Goal: Task Accomplishment & Management: Complete application form

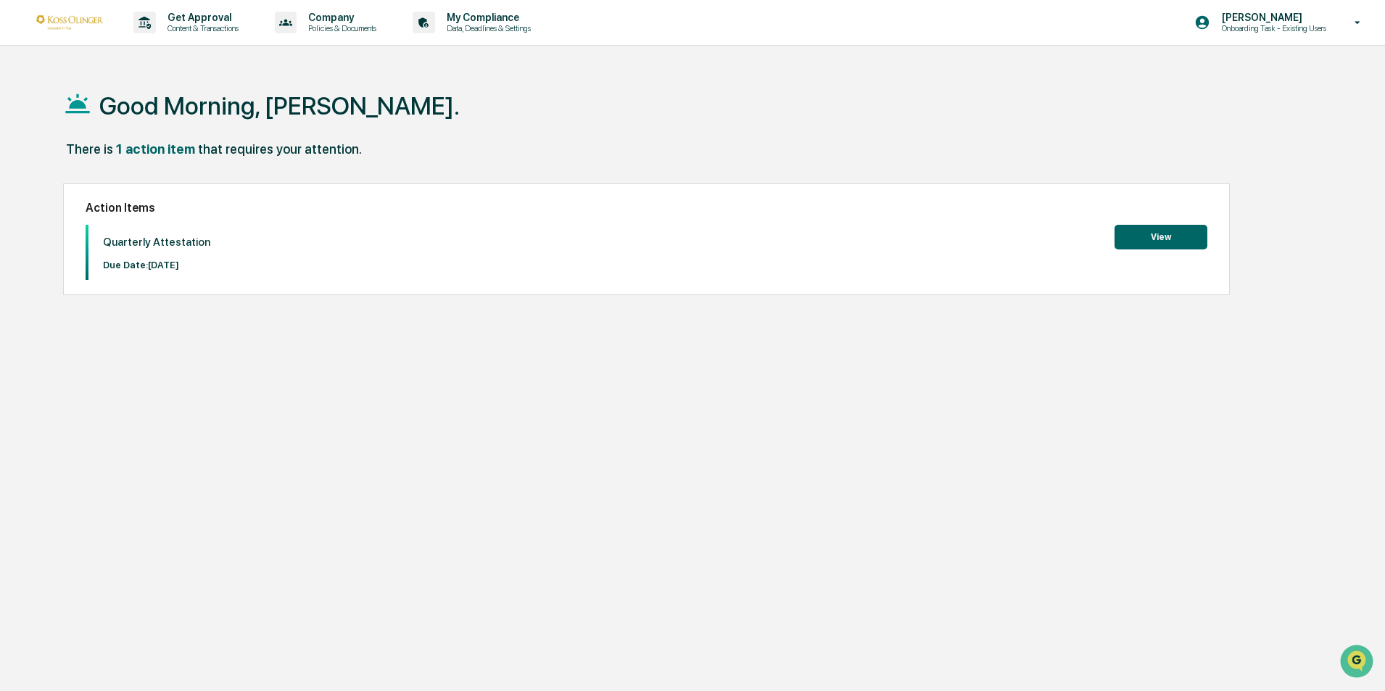
click at [1177, 232] on button "View" at bounding box center [1160, 237] width 93 height 25
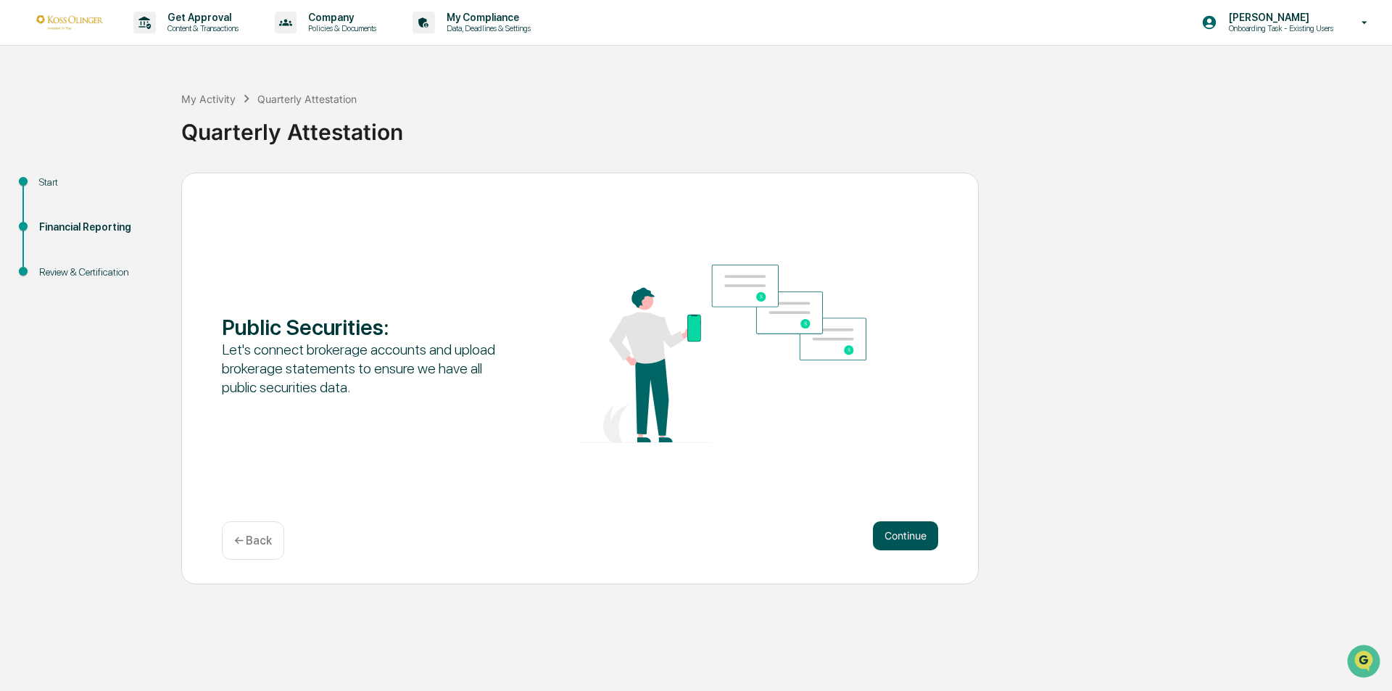
click at [917, 538] on button "Continue" at bounding box center [905, 535] width 65 height 29
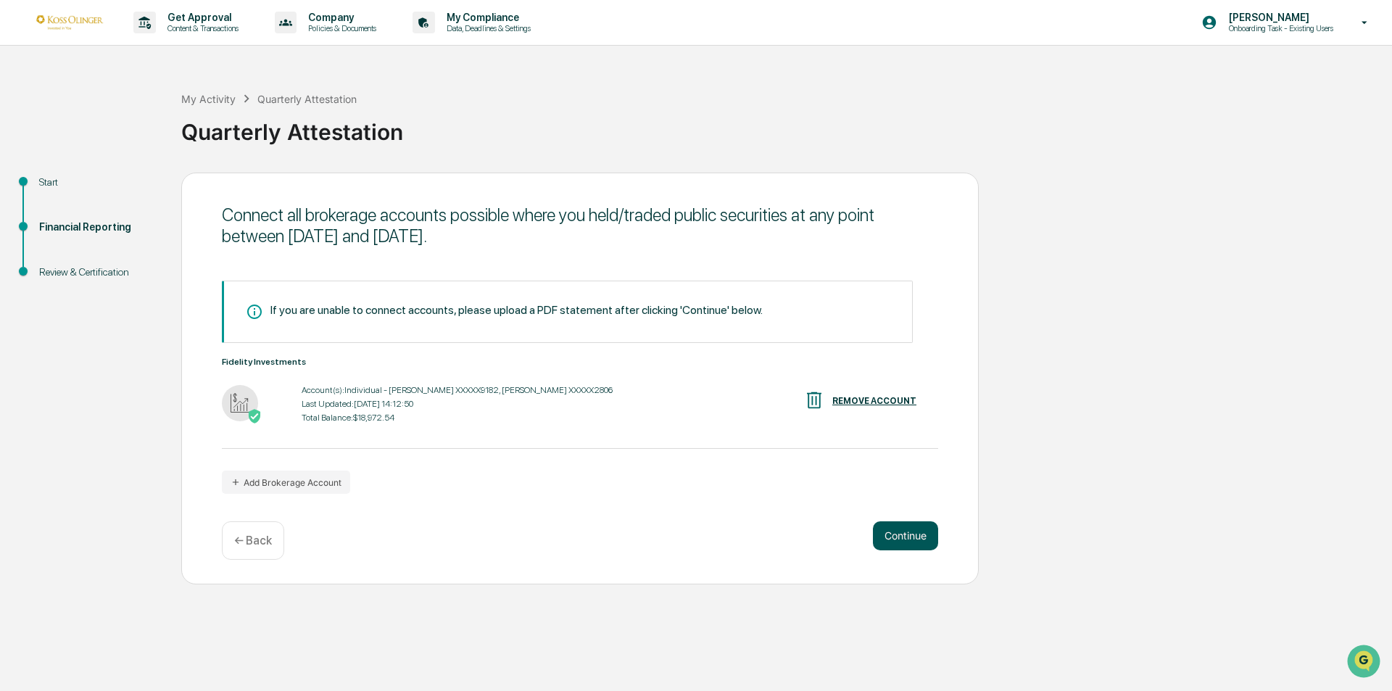
click at [918, 538] on button "Continue" at bounding box center [905, 535] width 65 height 29
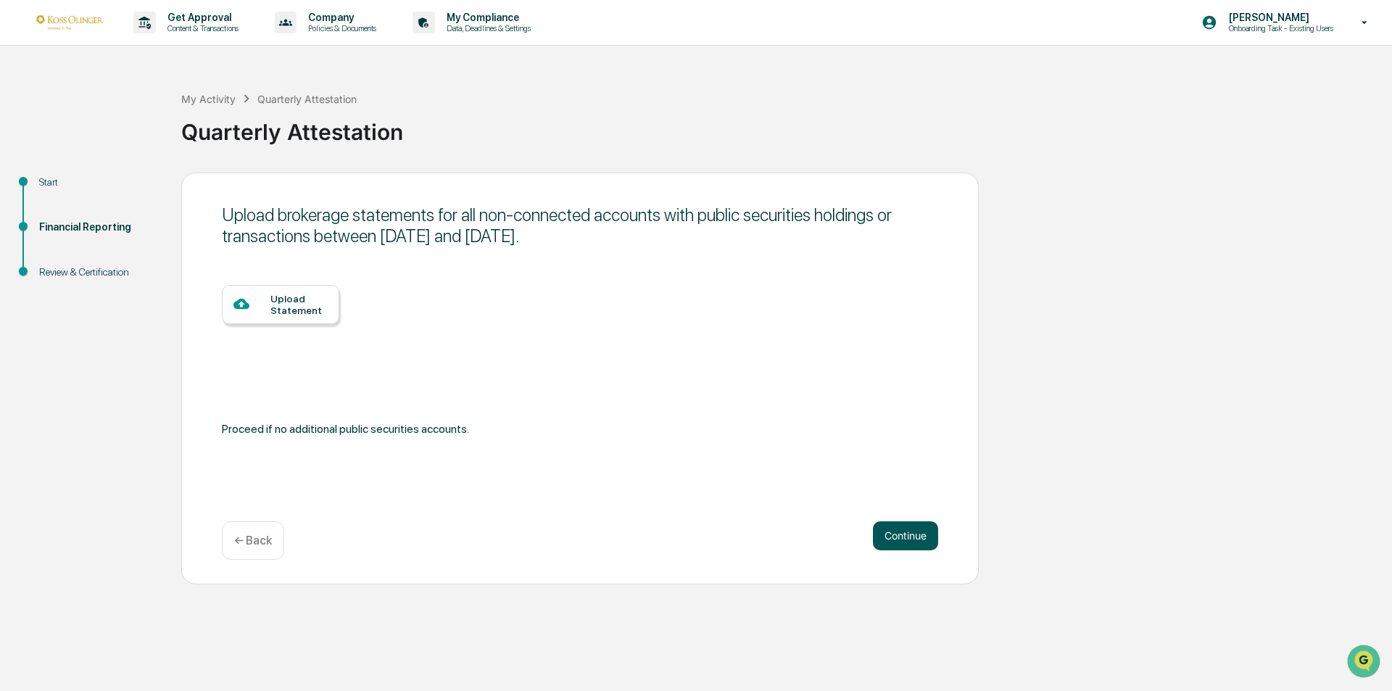
click at [918, 538] on button "Continue" at bounding box center [905, 535] width 65 height 29
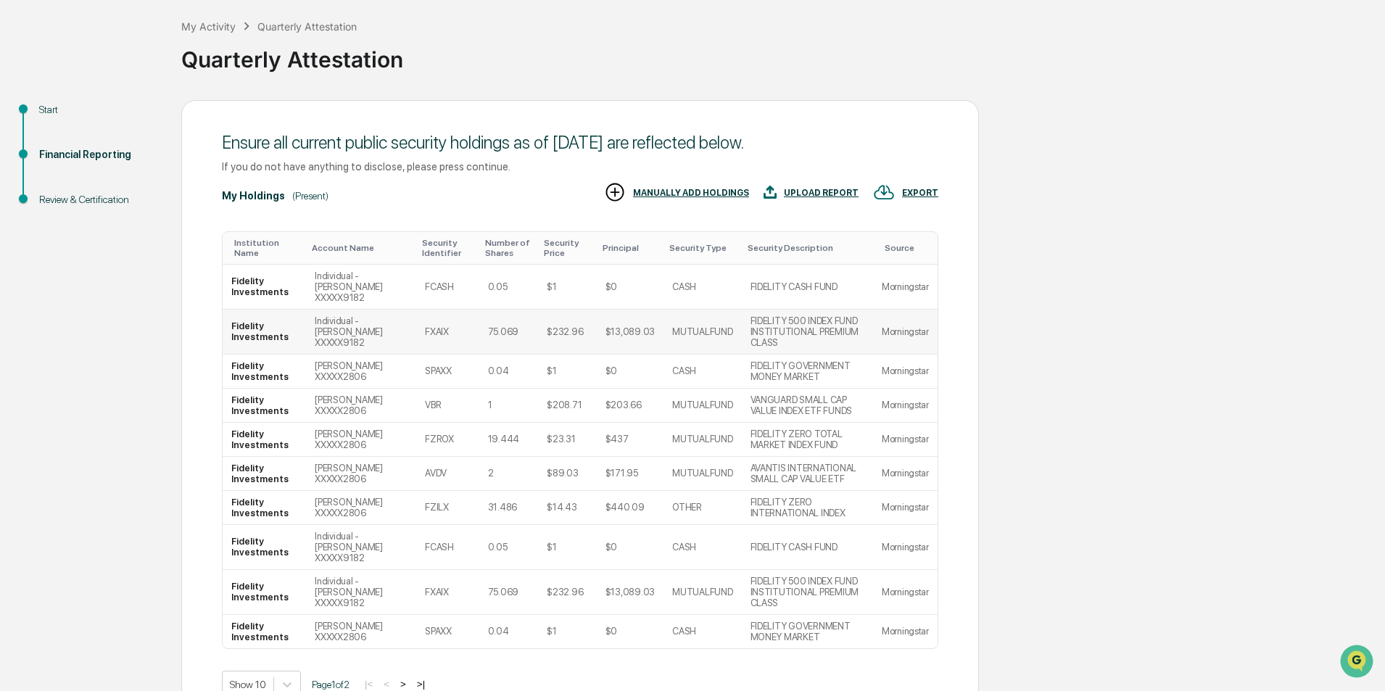
scroll to position [113, 0]
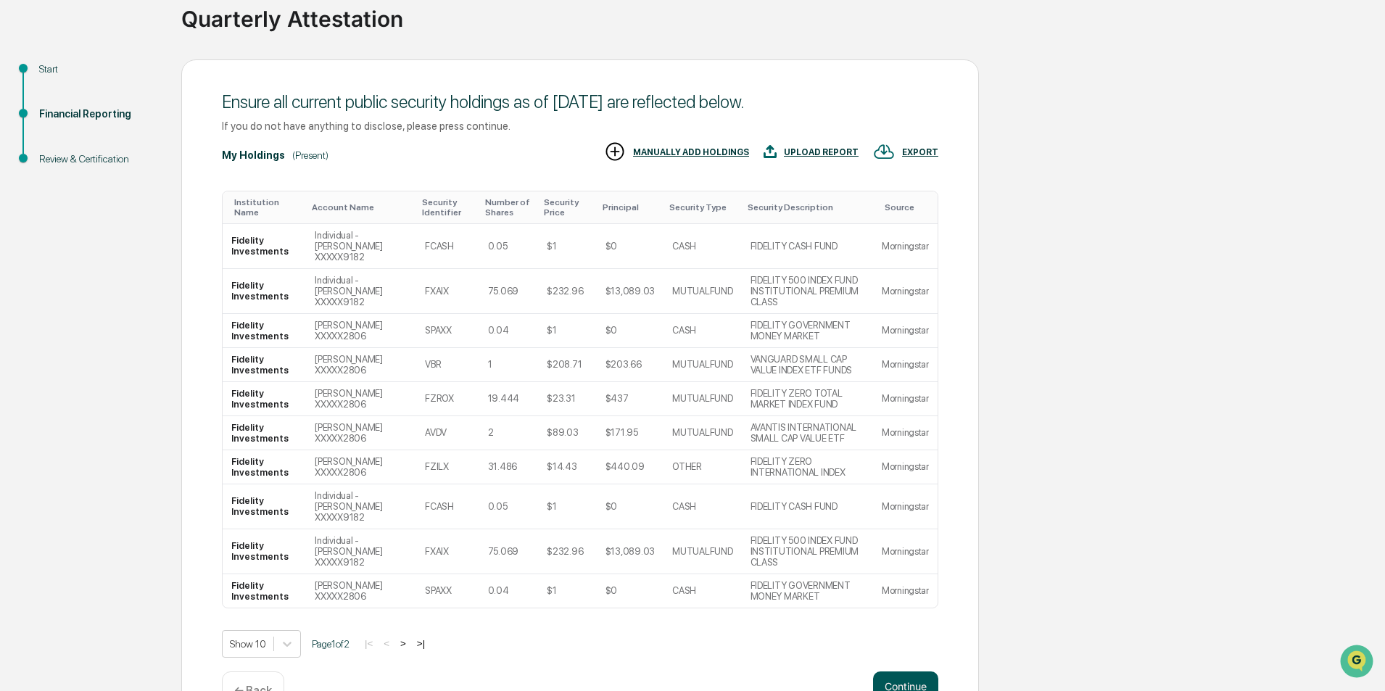
click at [908, 671] on button "Continue" at bounding box center [905, 685] width 65 height 29
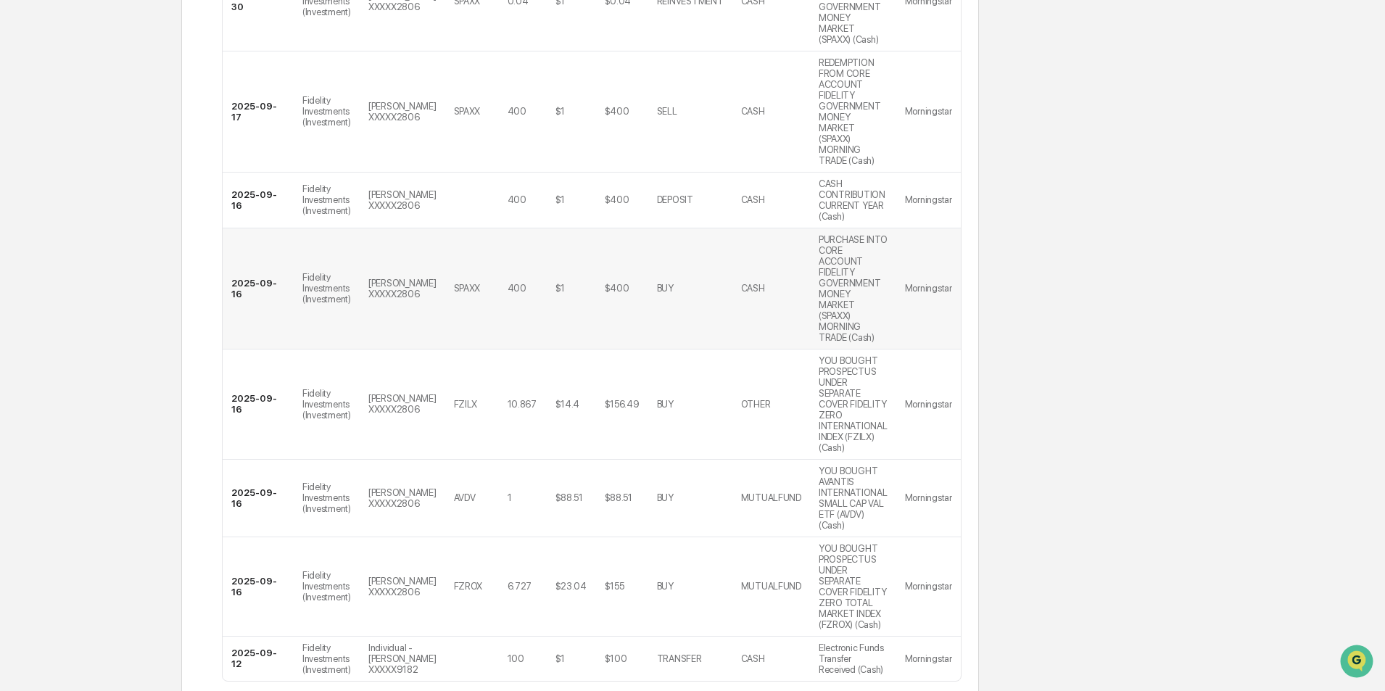
scroll to position [526, 0]
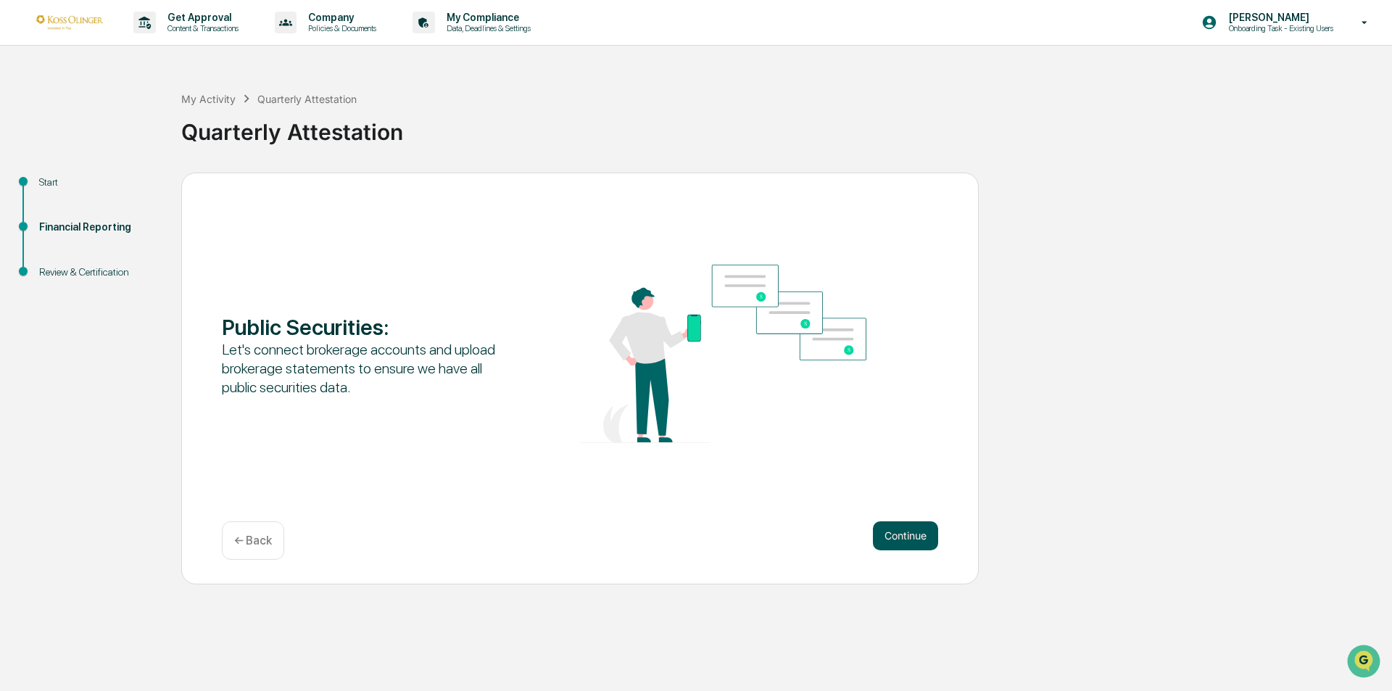
click at [900, 544] on button "Continue" at bounding box center [905, 535] width 65 height 29
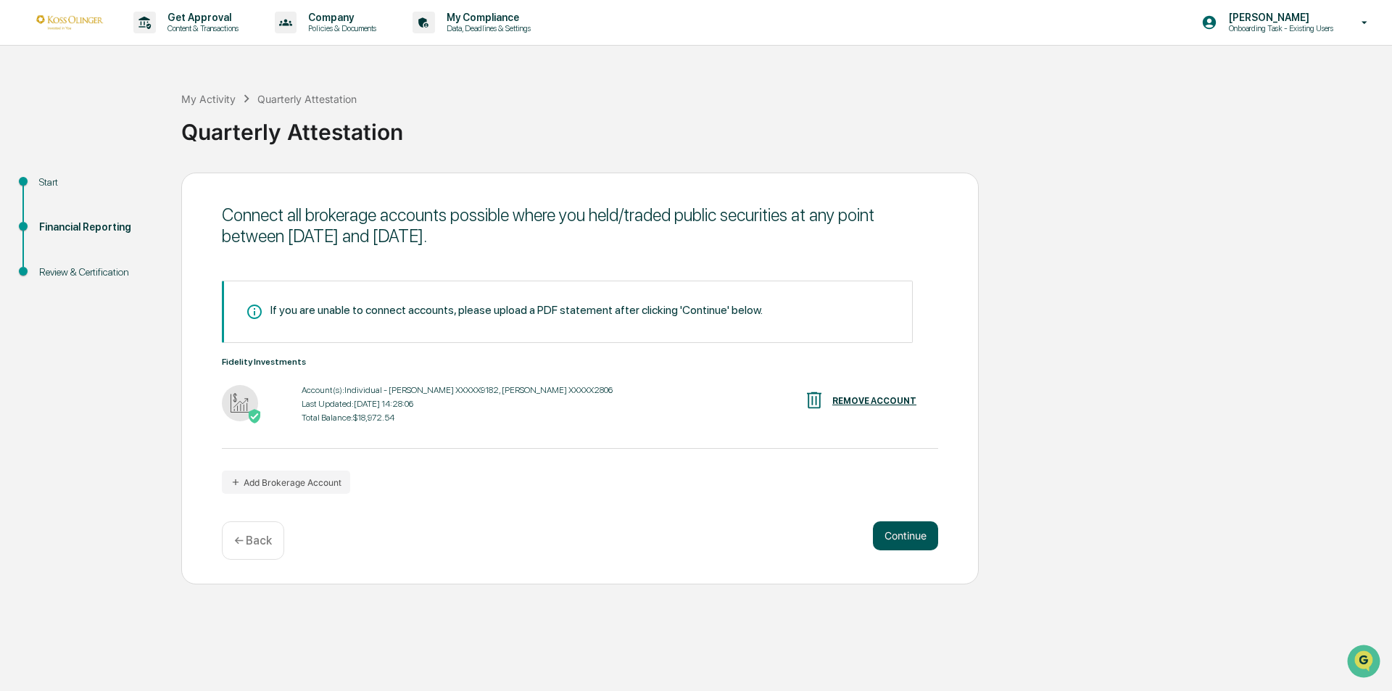
click at [906, 538] on button "Continue" at bounding box center [905, 535] width 65 height 29
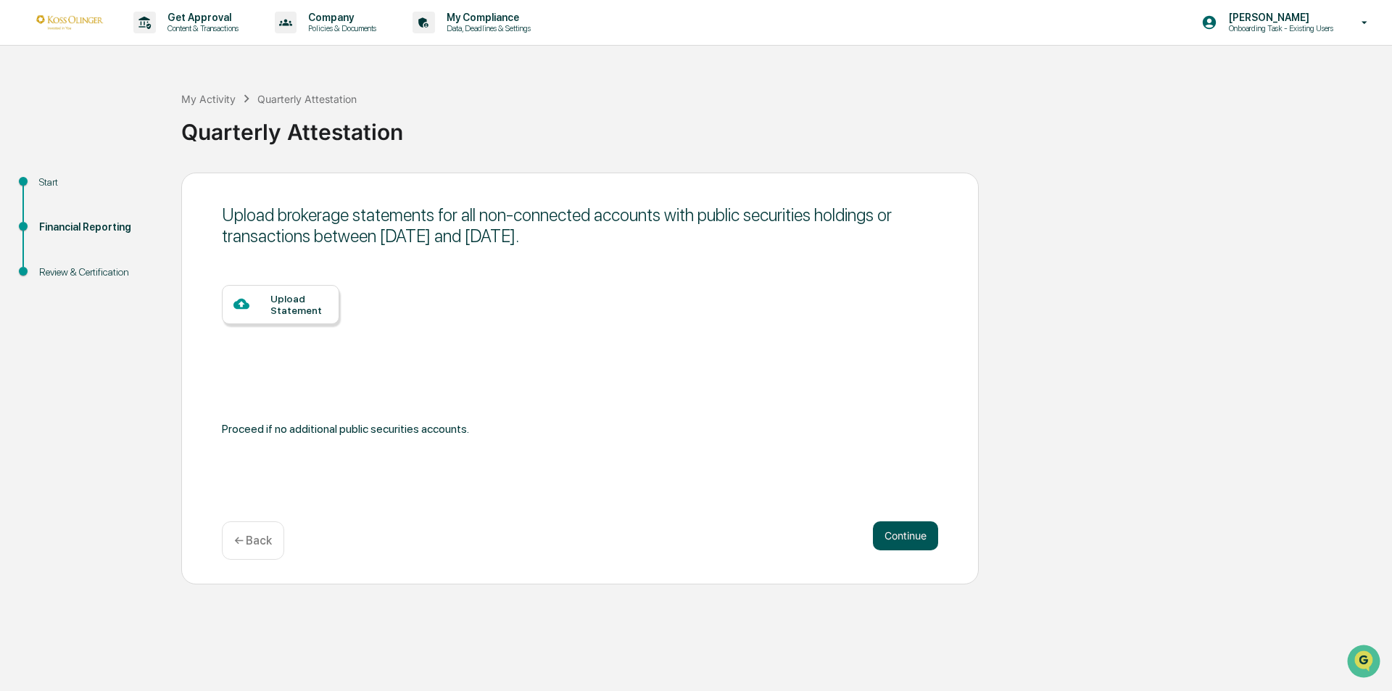
click at [920, 542] on button "Continue" at bounding box center [905, 535] width 65 height 29
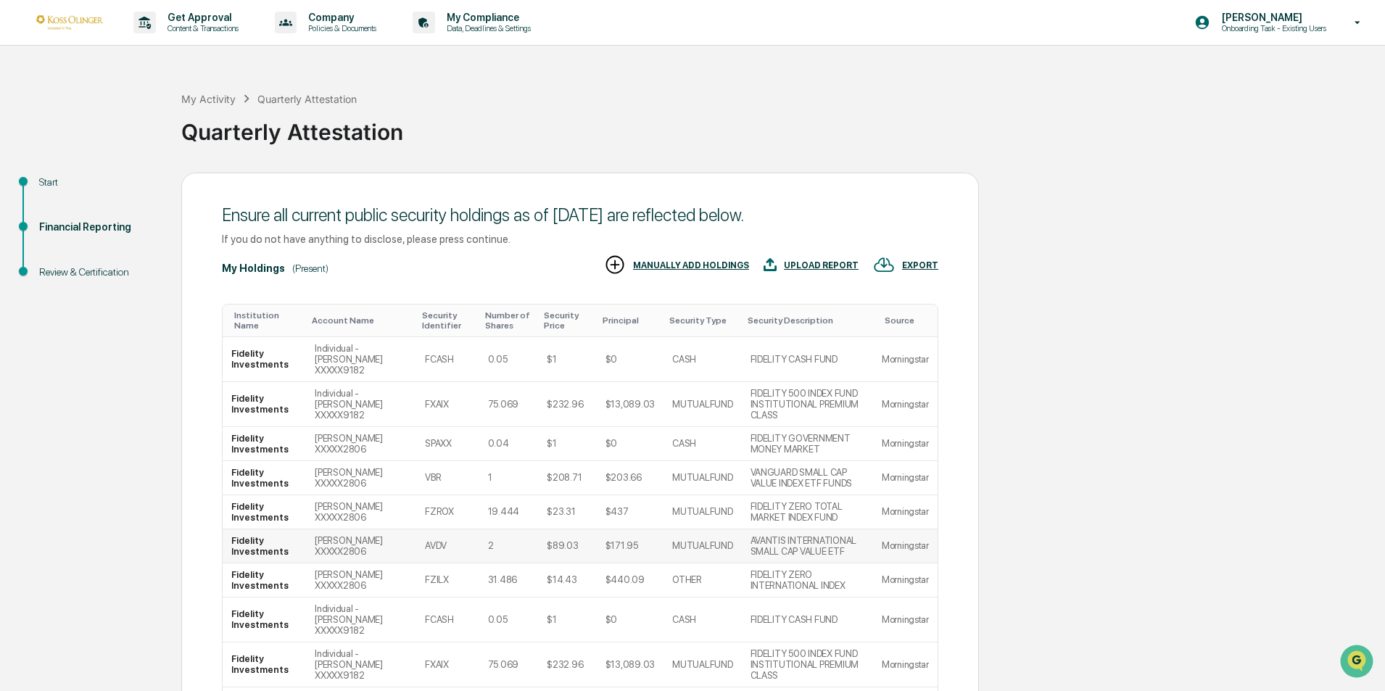
scroll to position [113, 0]
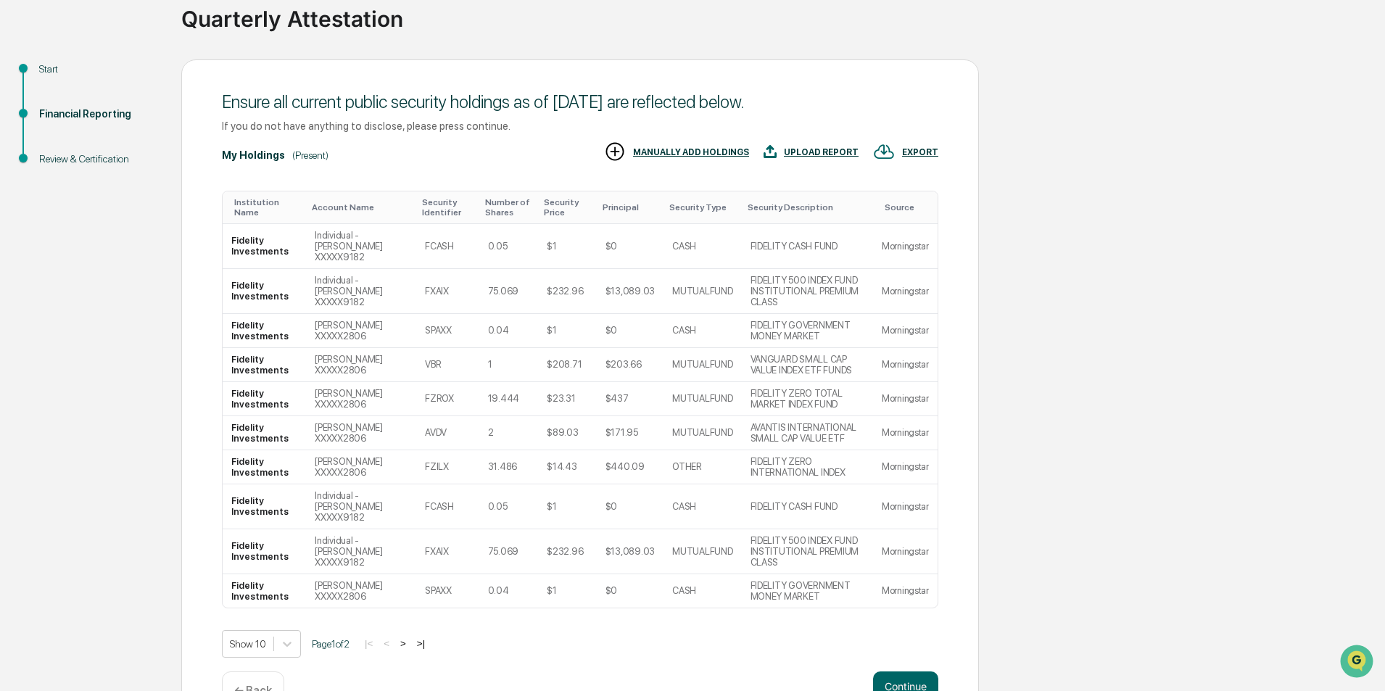
click at [410, 637] on button ">" at bounding box center [403, 643] width 14 height 12
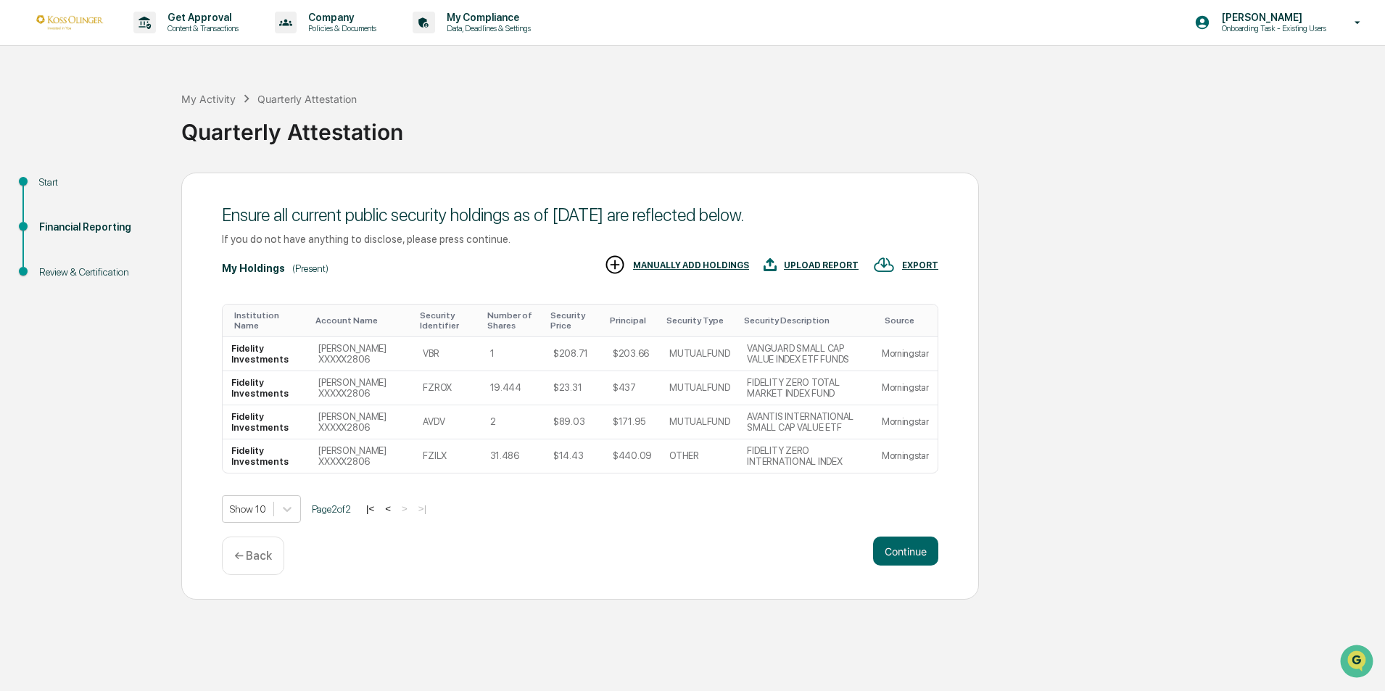
scroll to position [0, 0]
click at [394, 507] on button "<" at bounding box center [388, 508] width 14 height 12
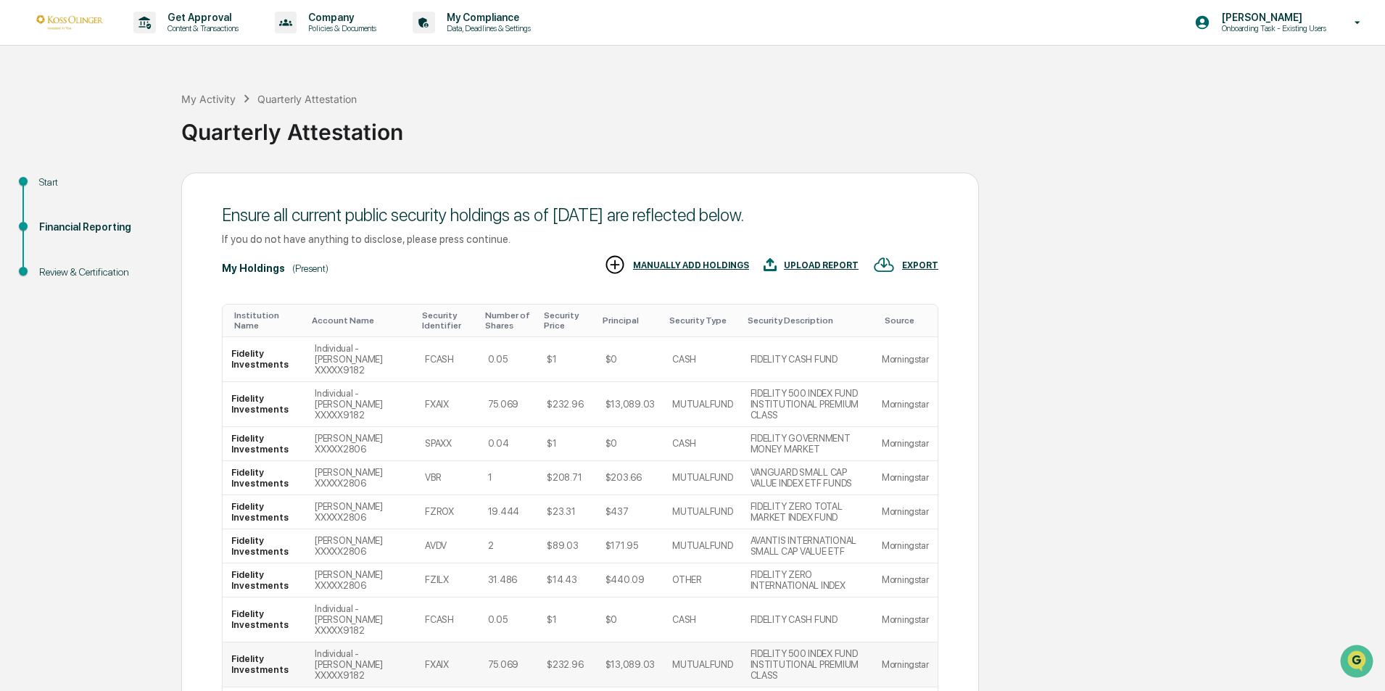
scroll to position [113, 0]
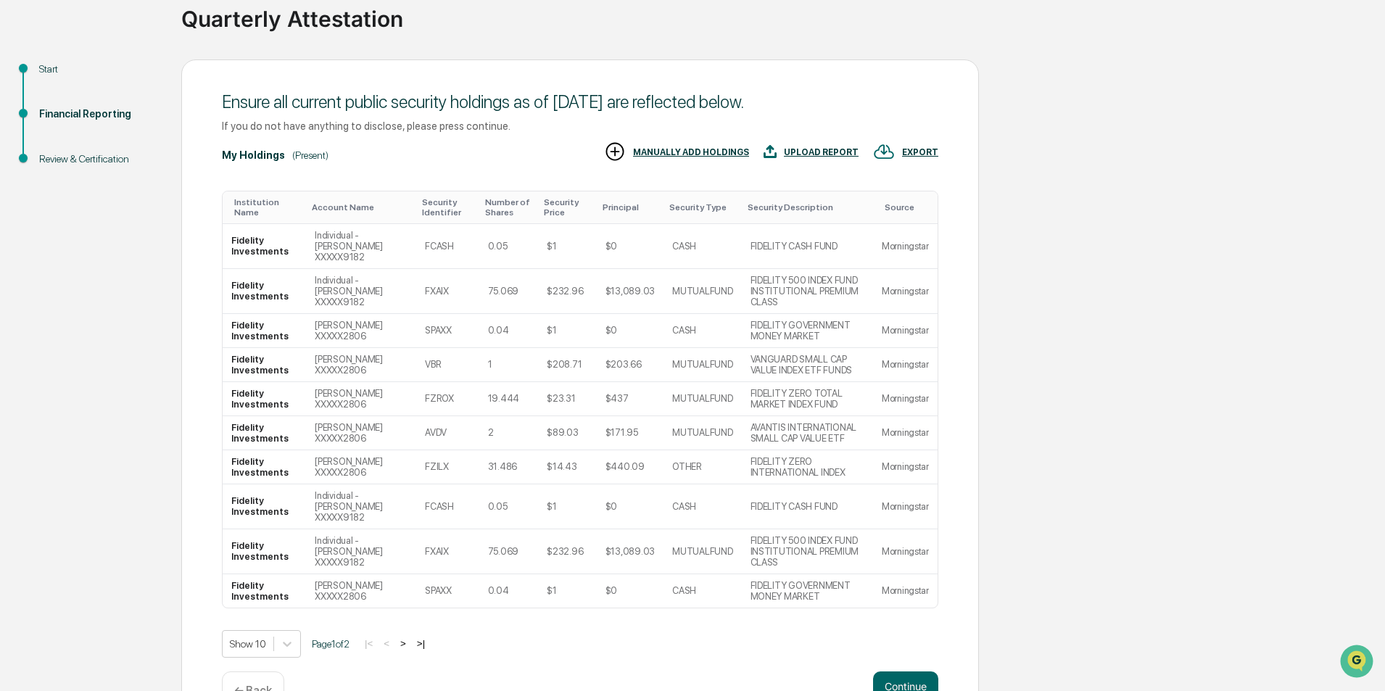
click at [410, 637] on button ">" at bounding box center [403, 643] width 14 height 12
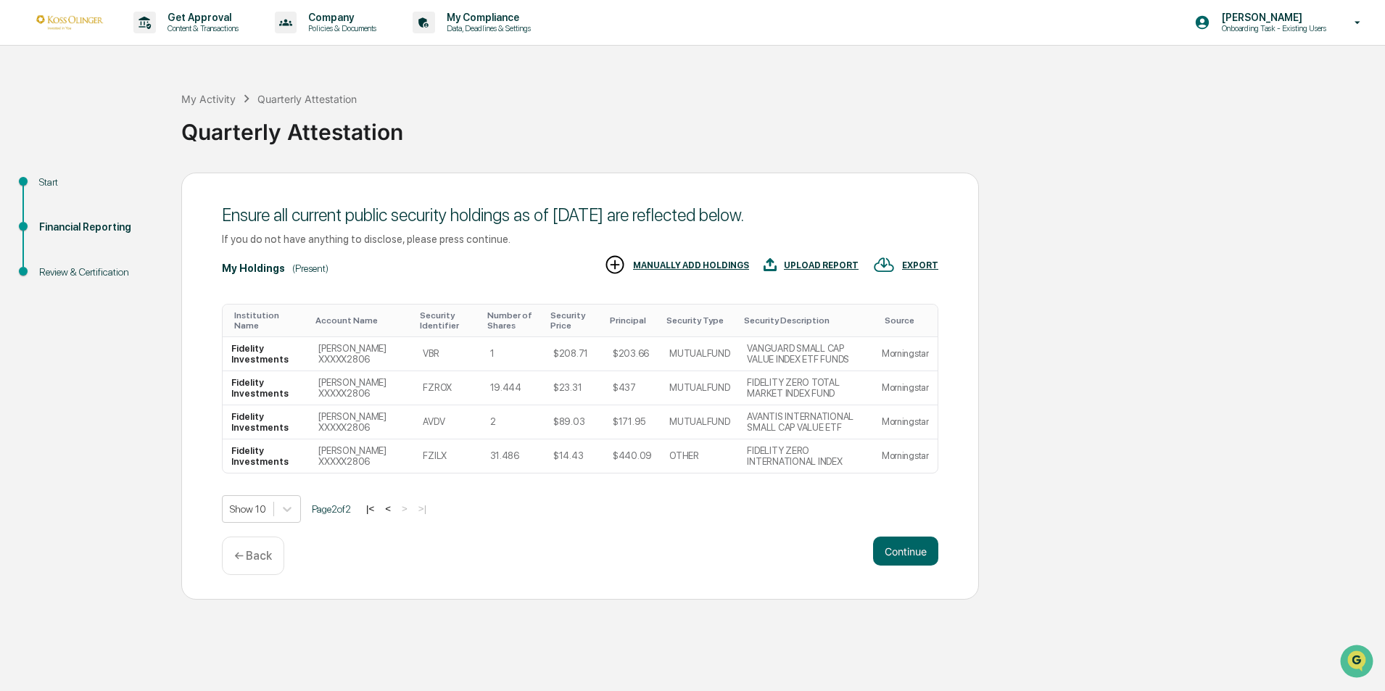
scroll to position [0, 0]
click at [918, 544] on button "Continue" at bounding box center [905, 550] width 65 height 29
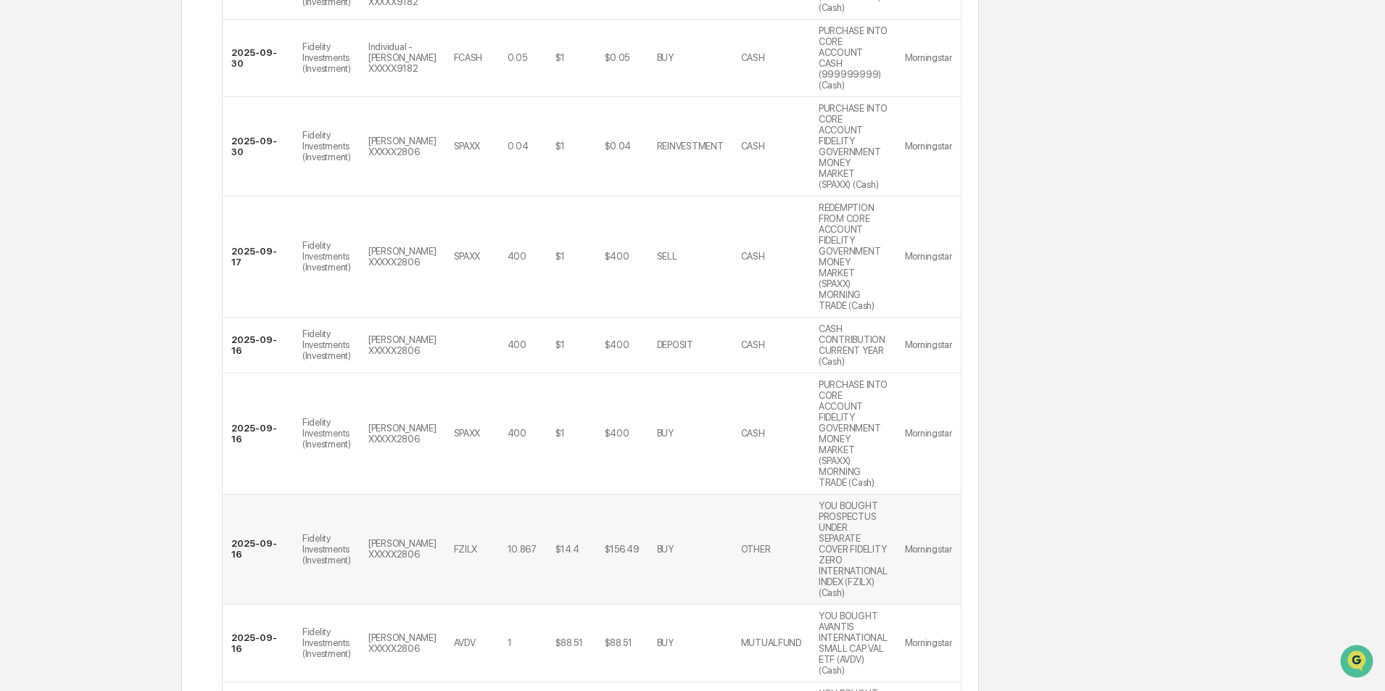
scroll to position [507, 0]
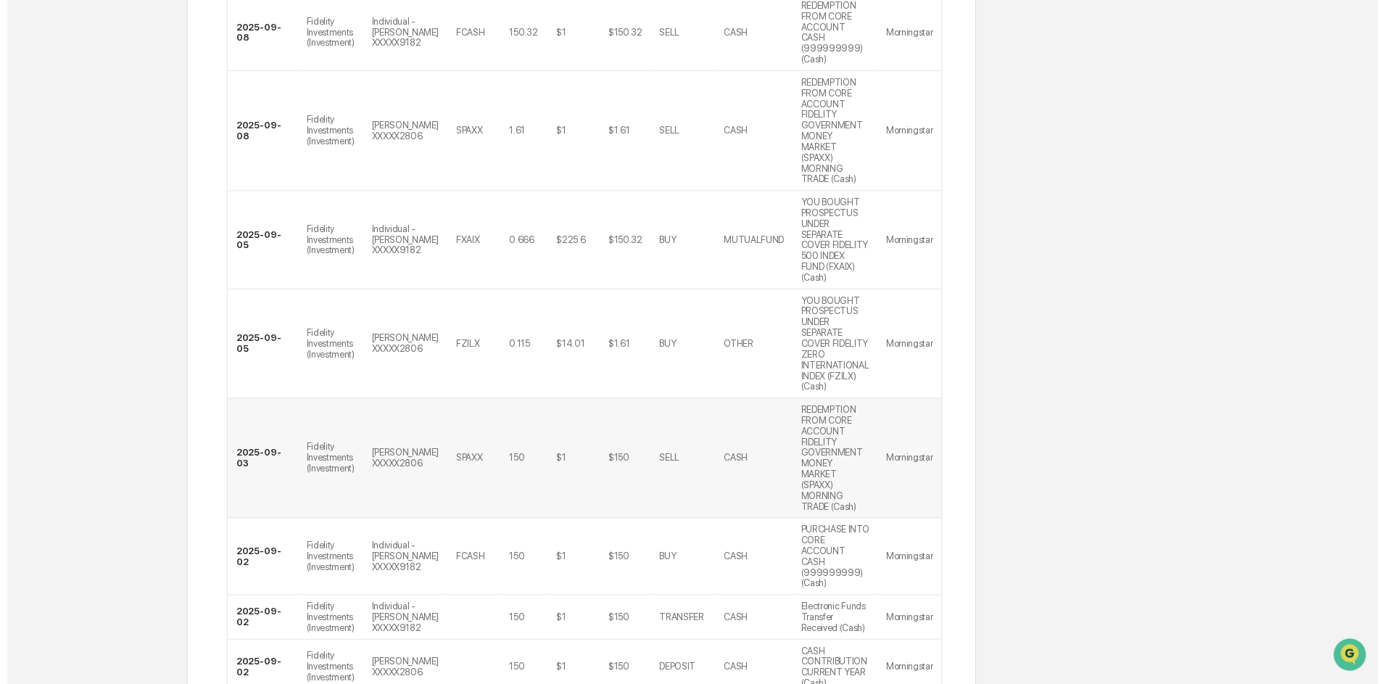
scroll to position [482, 0]
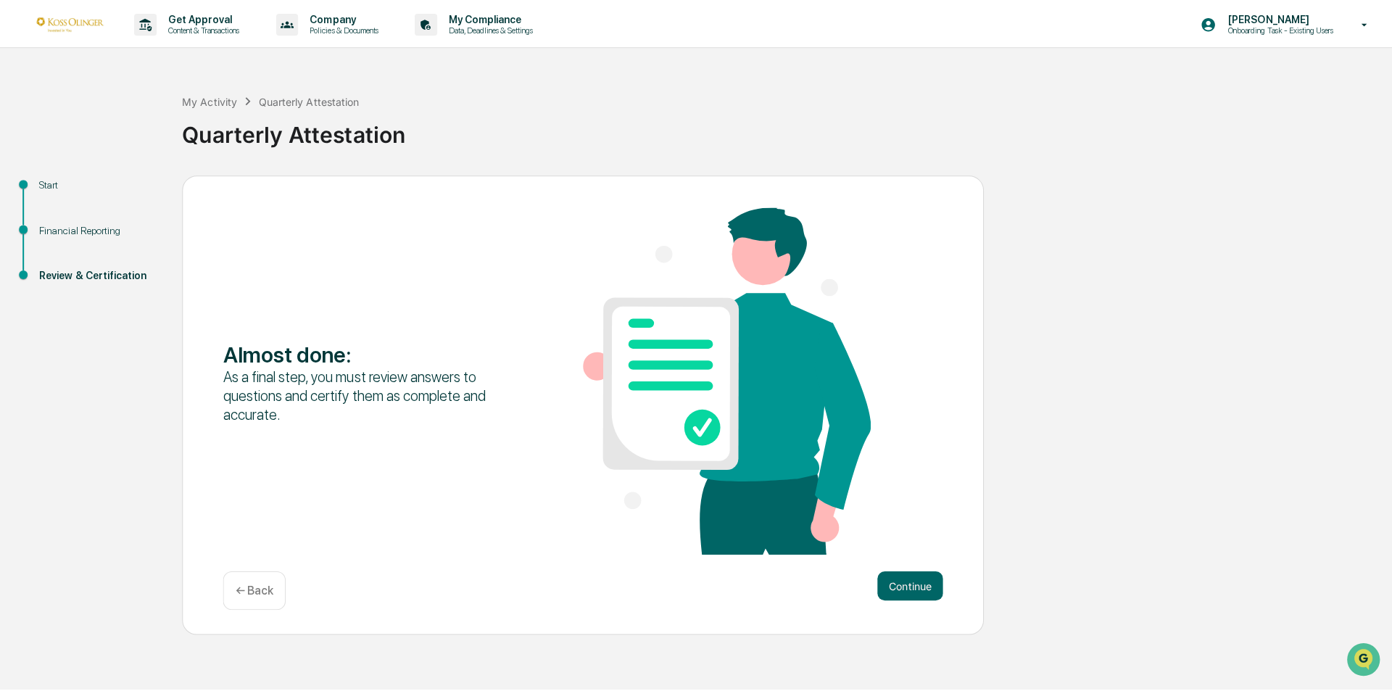
scroll to position [0, 0]
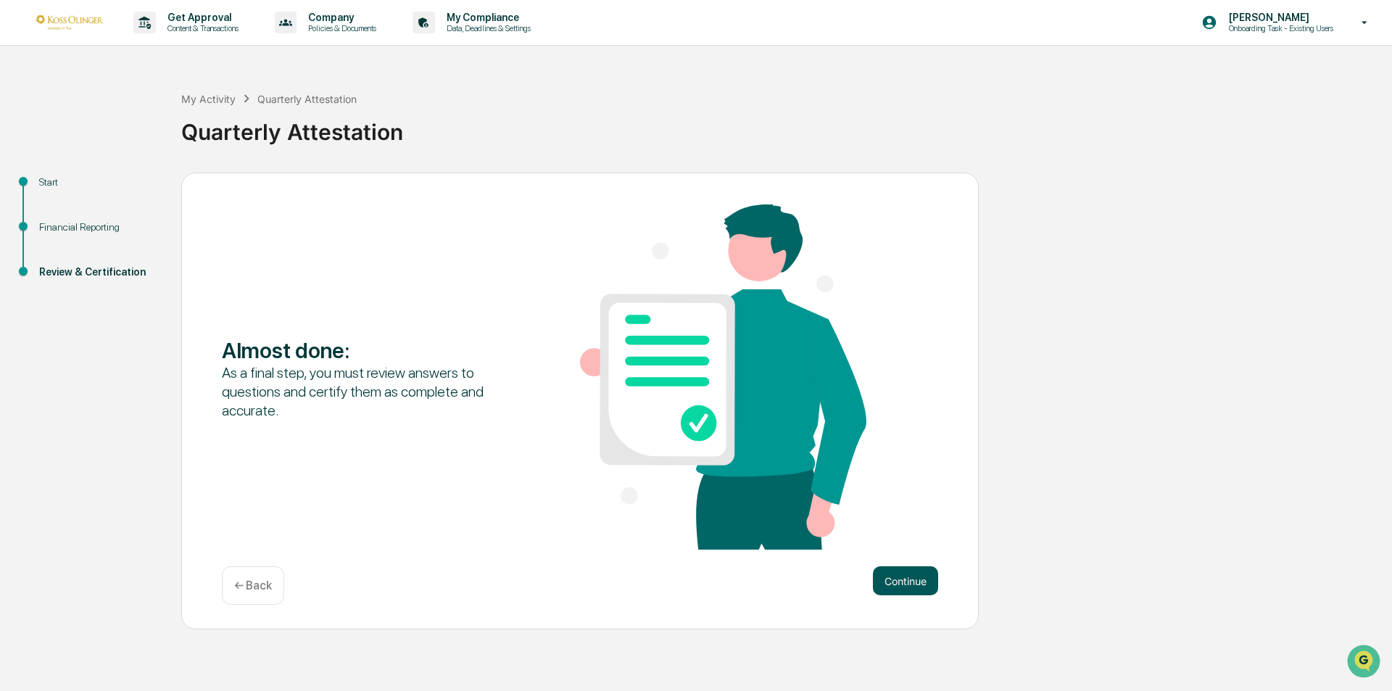
click at [908, 588] on button "Continue" at bounding box center [905, 580] width 65 height 29
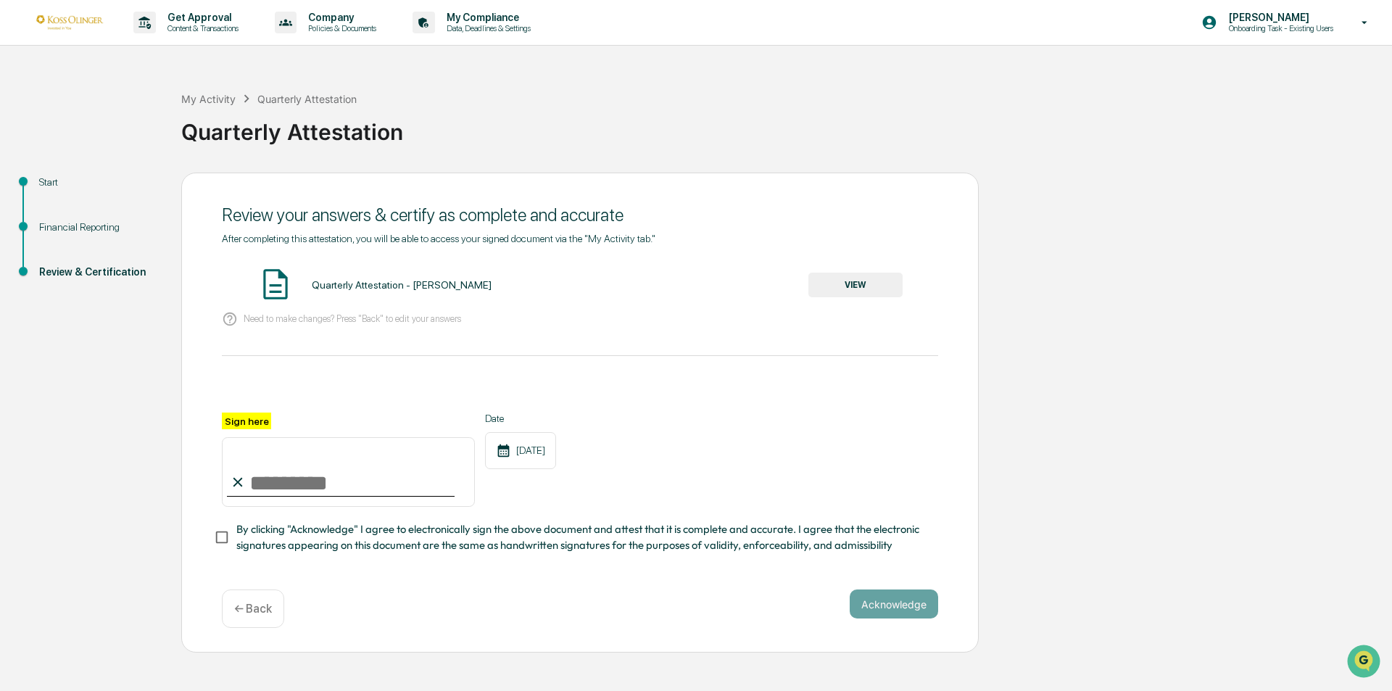
click at [859, 277] on button "VIEW" at bounding box center [855, 285] width 94 height 25
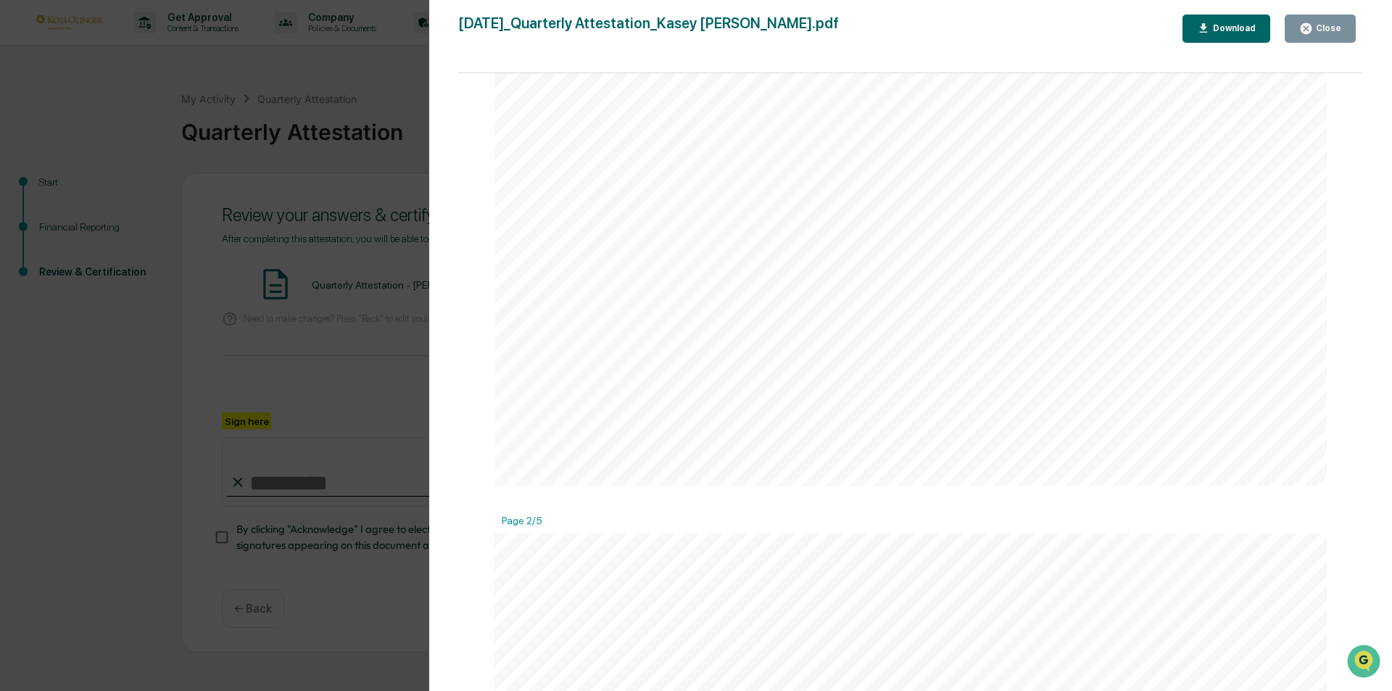
scroll to position [1305, 0]
click at [960, 352] on div "Definitions Public Security: a financial instrument or investment that is avail…" at bounding box center [910, 614] width 832 height 1177
click at [651, 502] on div "Definitions Public Security: a financial instrument or investment that is avail…" at bounding box center [910, 614] width 832 height 1177
click at [1316, 34] on div "Close" at bounding box center [1320, 29] width 42 height 14
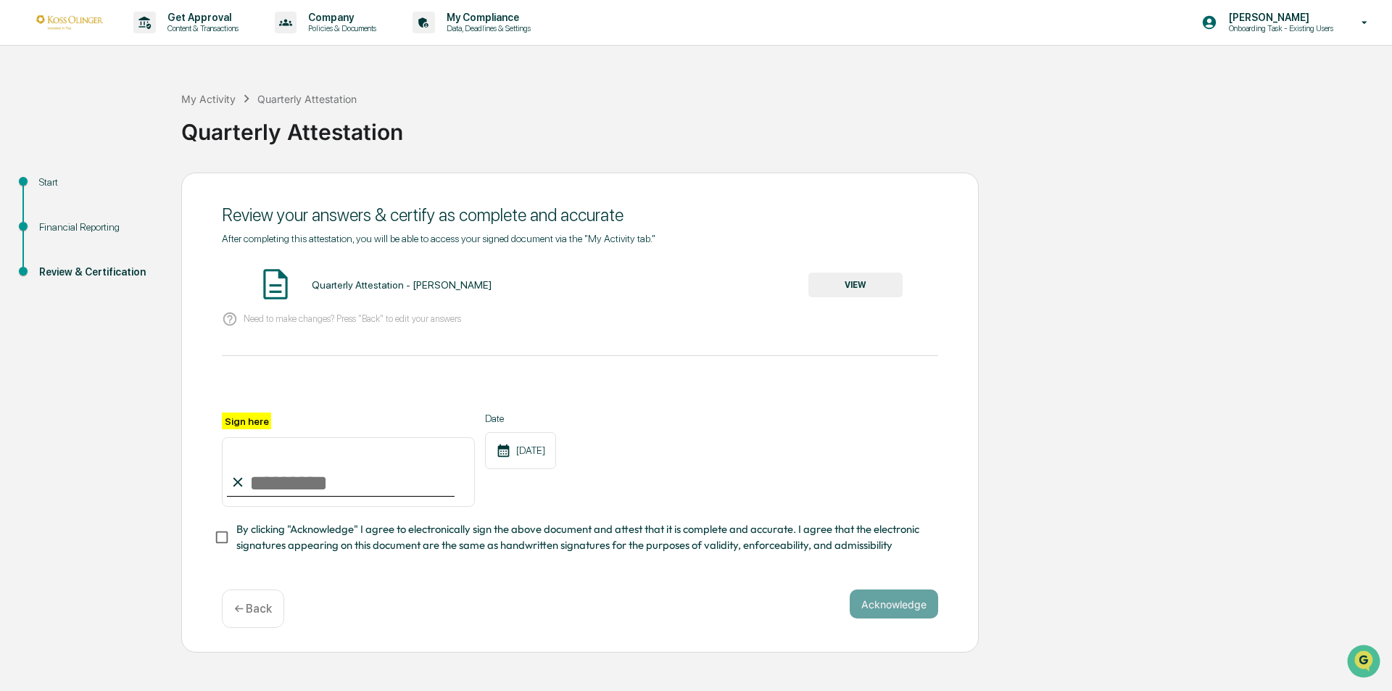
click at [273, 484] on input "Sign here" at bounding box center [348, 472] width 253 height 70
type input "**********"
click at [156, 458] on div "**********" at bounding box center [695, 413] width 1377 height 481
click at [924, 606] on button "Acknowledge" at bounding box center [894, 603] width 88 height 29
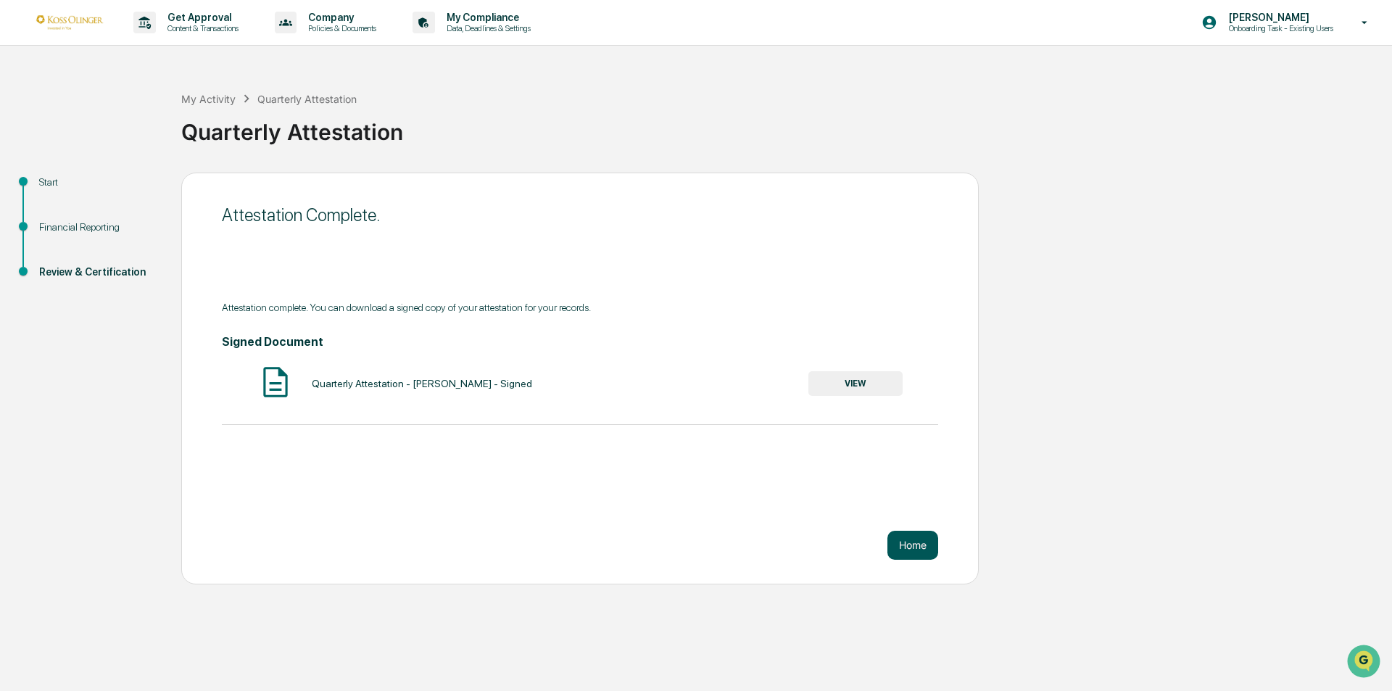
click at [917, 538] on button "Home" at bounding box center [912, 545] width 51 height 29
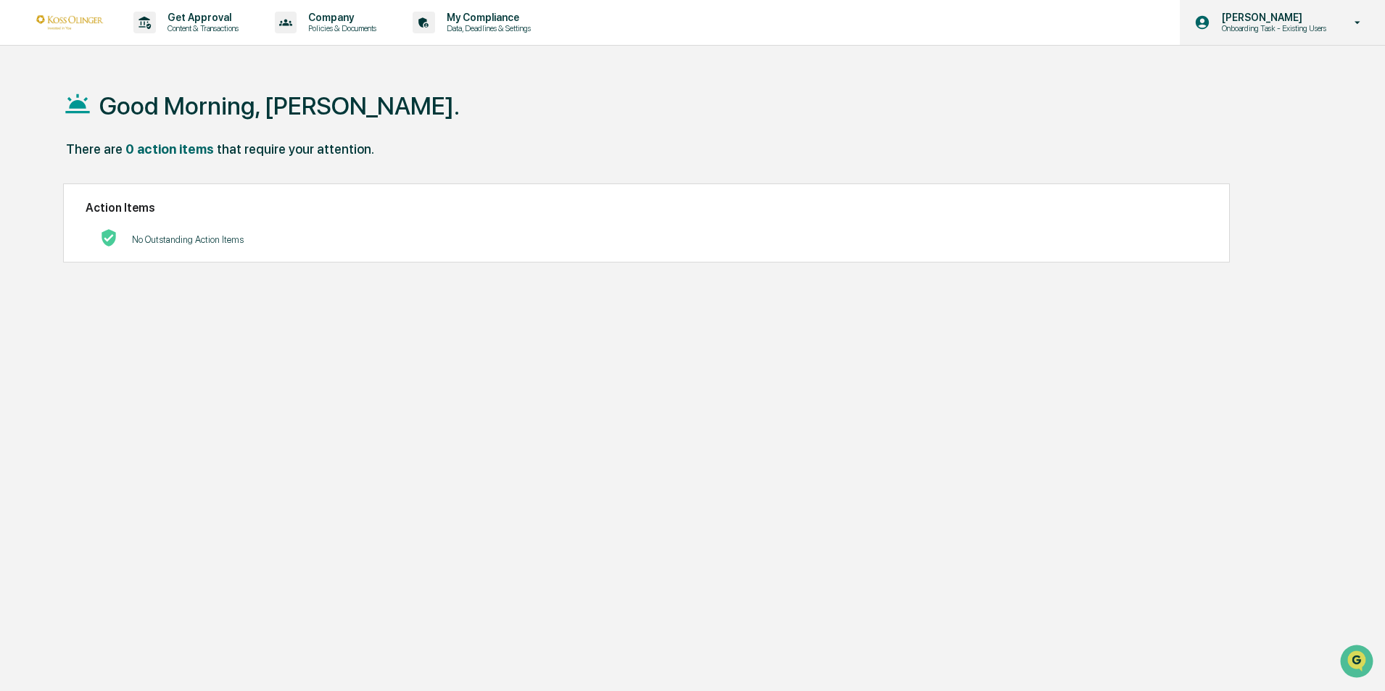
click at [1287, 19] on p "[PERSON_NAME]" at bounding box center [1271, 18] width 123 height 12
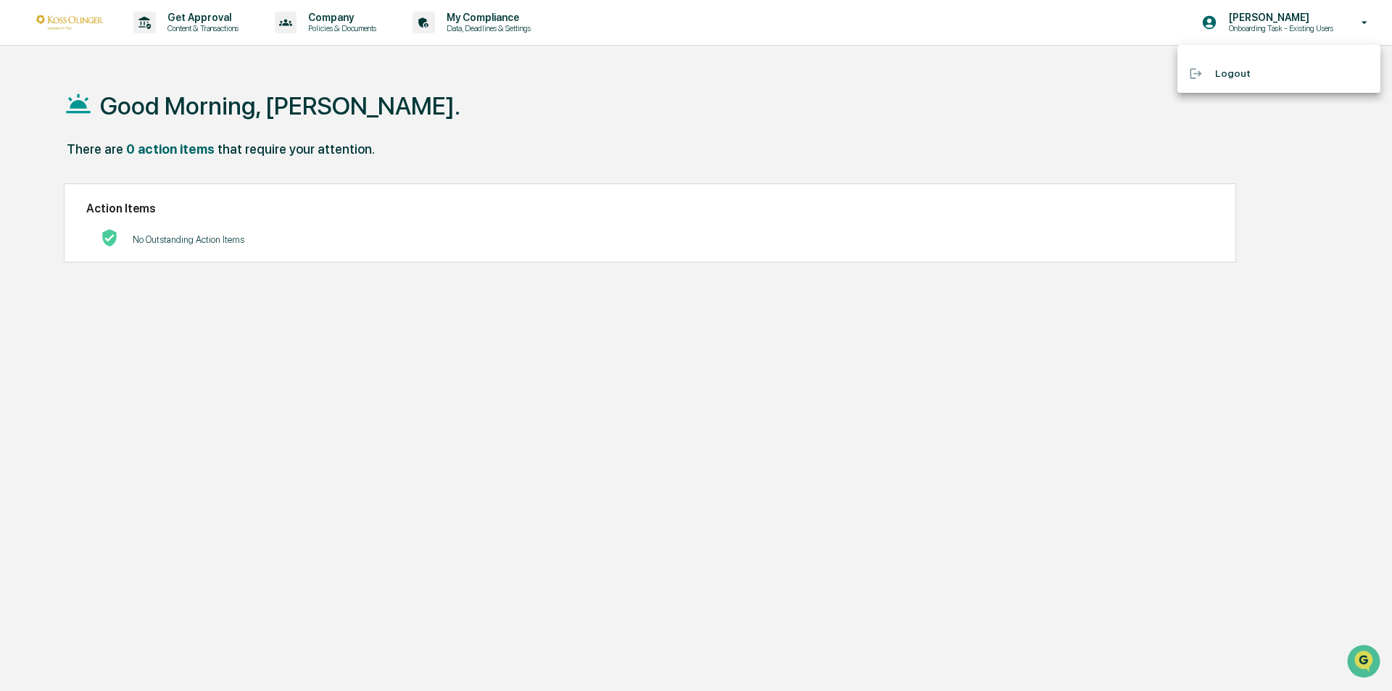
click at [1223, 65] on li "Logout" at bounding box center [1278, 73] width 203 height 27
